Goal: Task Accomplishment & Management: Use online tool/utility

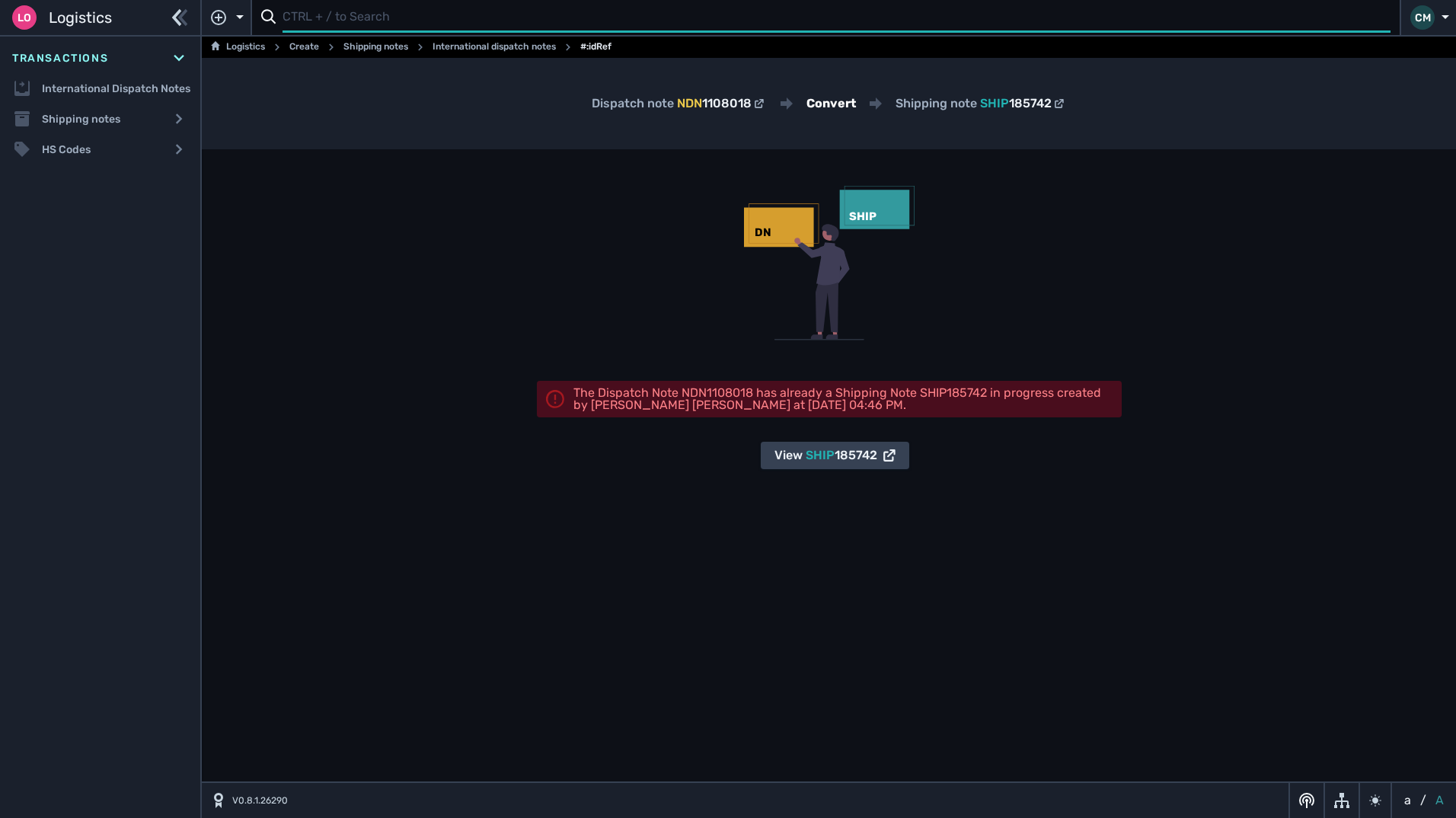
click at [409, 22] on input "text" at bounding box center [836, 18] width 1108 height 30
type input "1110637"
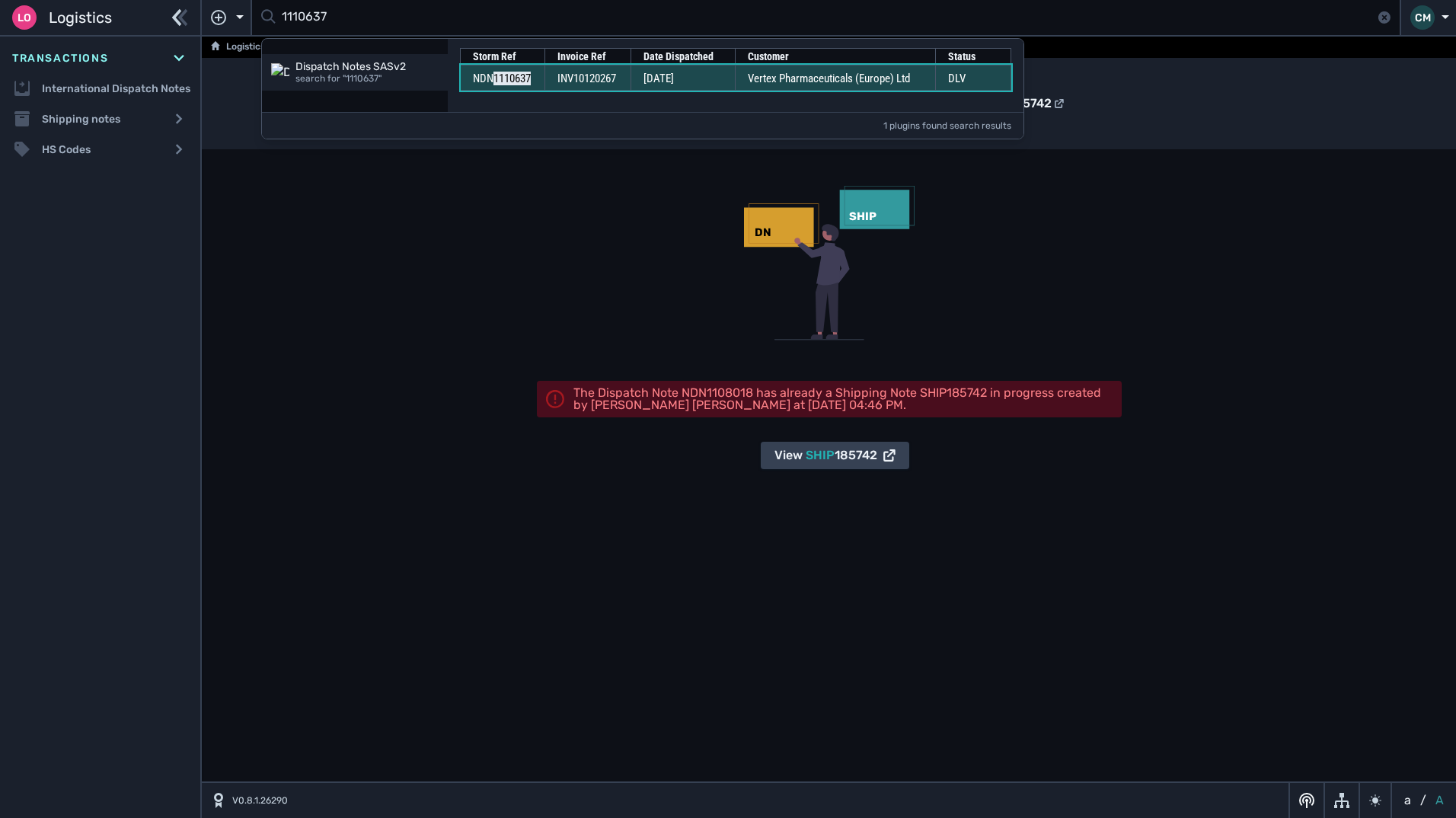
click at [546, 83] on td "INV10120267" at bounding box center [588, 78] width 85 height 26
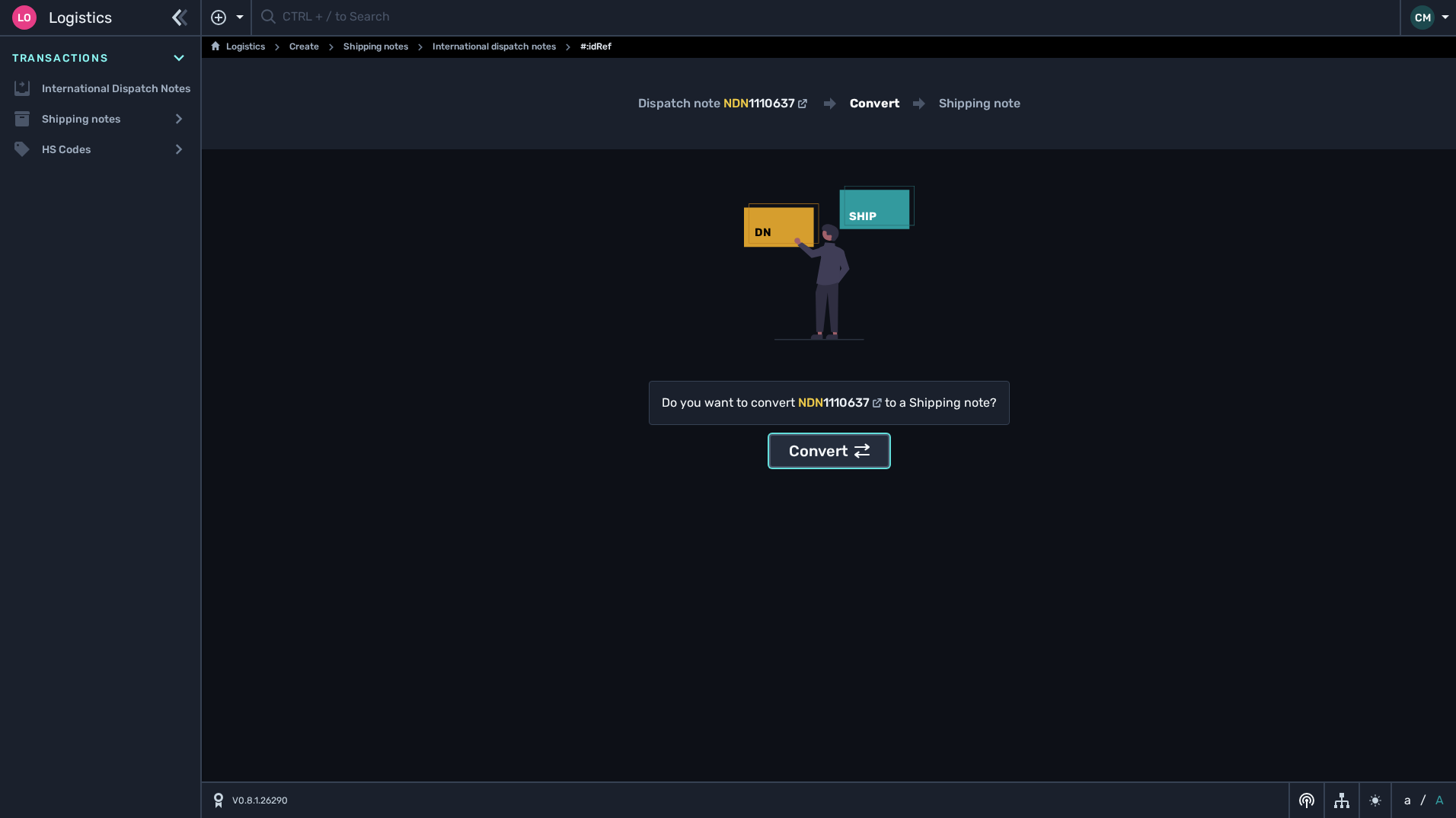
click at [818, 450] on div "Convert" at bounding box center [829, 451] width 81 height 23
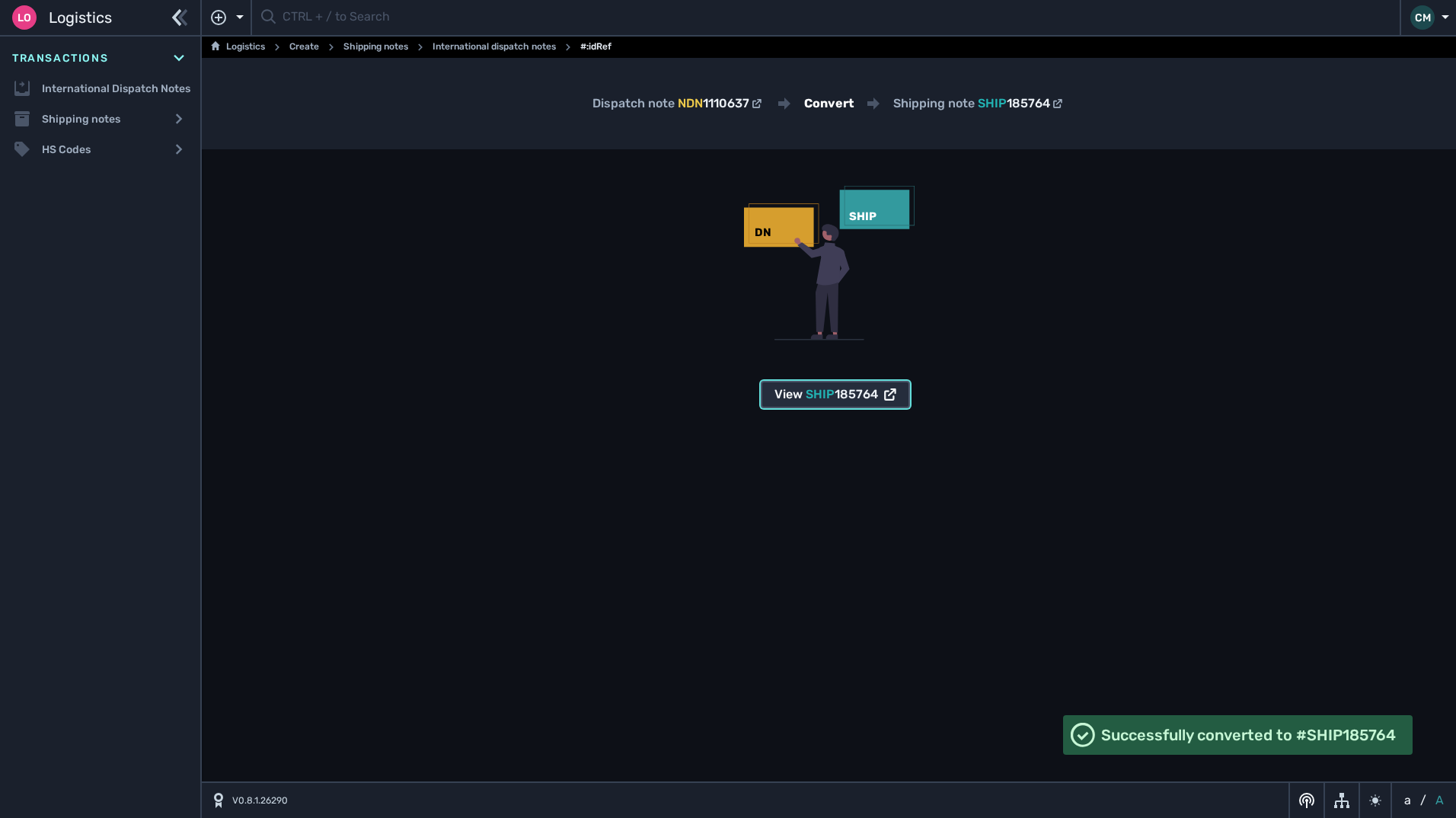
click at [788, 399] on div "View SHIP 185764" at bounding box center [835, 394] width 122 height 18
